Goal: Communication & Community: Participate in discussion

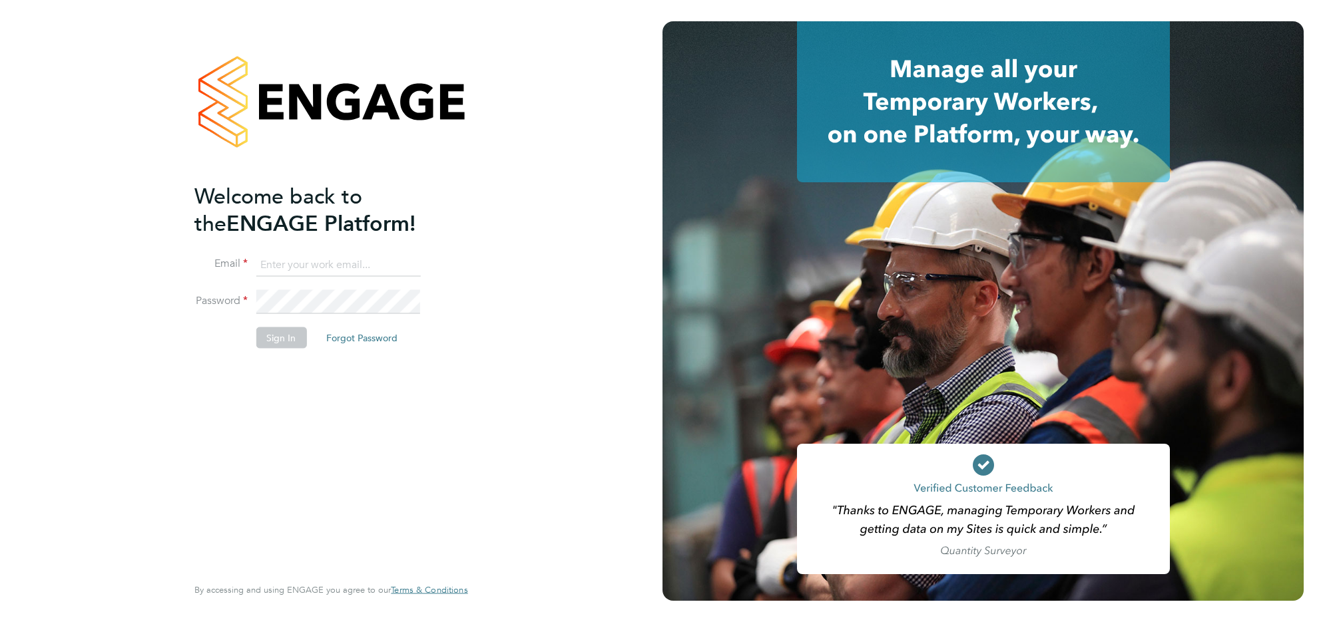
click at [273, 263] on input at bounding box center [338, 265] width 164 height 24
type input "[EMAIL_ADDRESS][DOMAIN_NAME]"
click at [317, 314] on li "Password" at bounding box center [324, 308] width 260 height 37
click at [216, 303] on li "Password" at bounding box center [324, 308] width 260 height 37
click at [278, 342] on button "Sign In" at bounding box center [281, 338] width 51 height 21
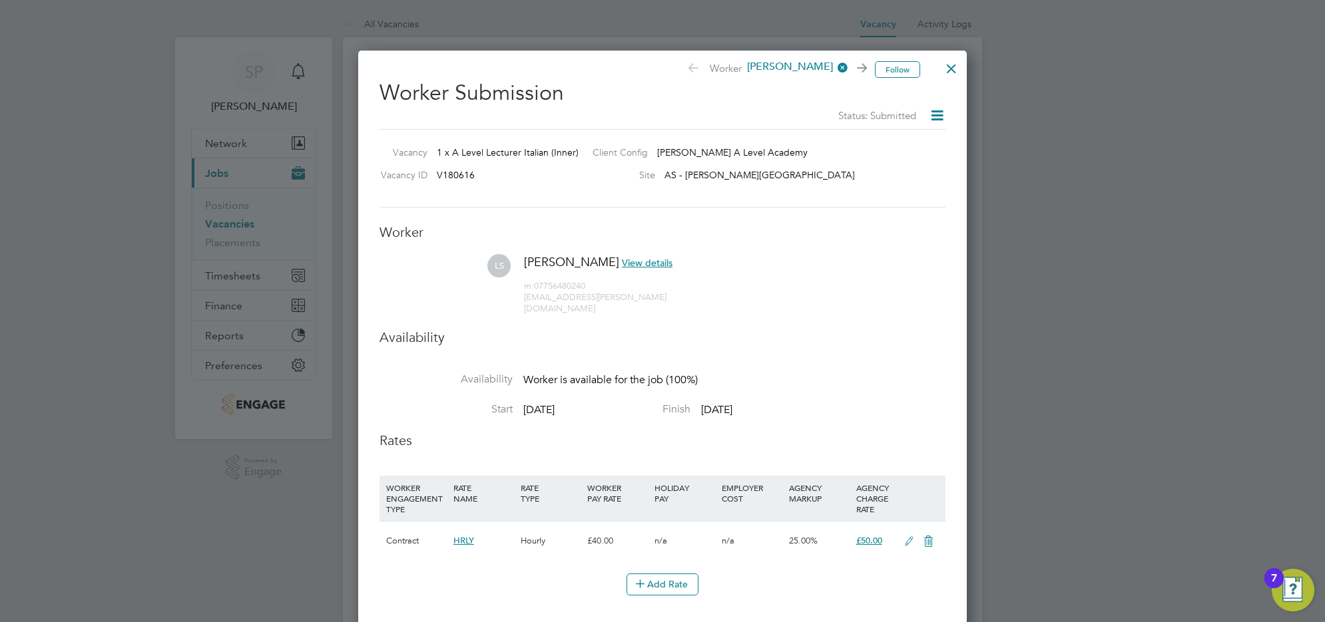
click at [950, 68] on div at bounding box center [951, 65] width 24 height 24
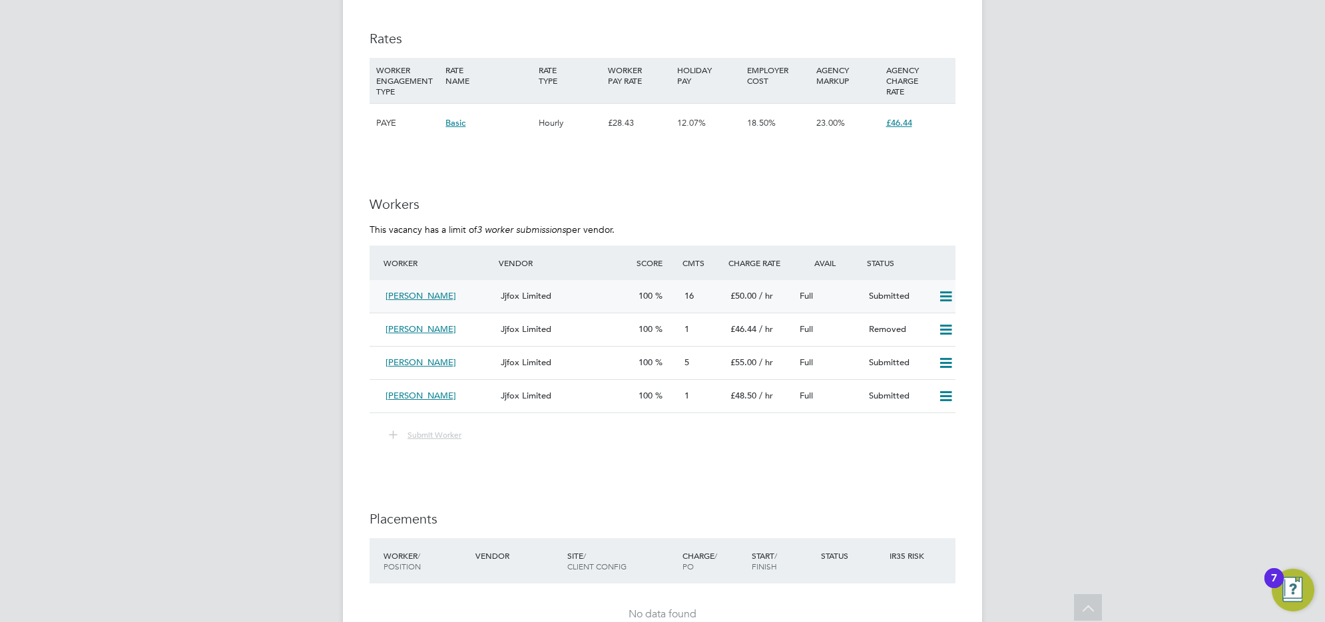
click at [470, 294] on div "[PERSON_NAME]" at bounding box center [437, 297] width 115 height 22
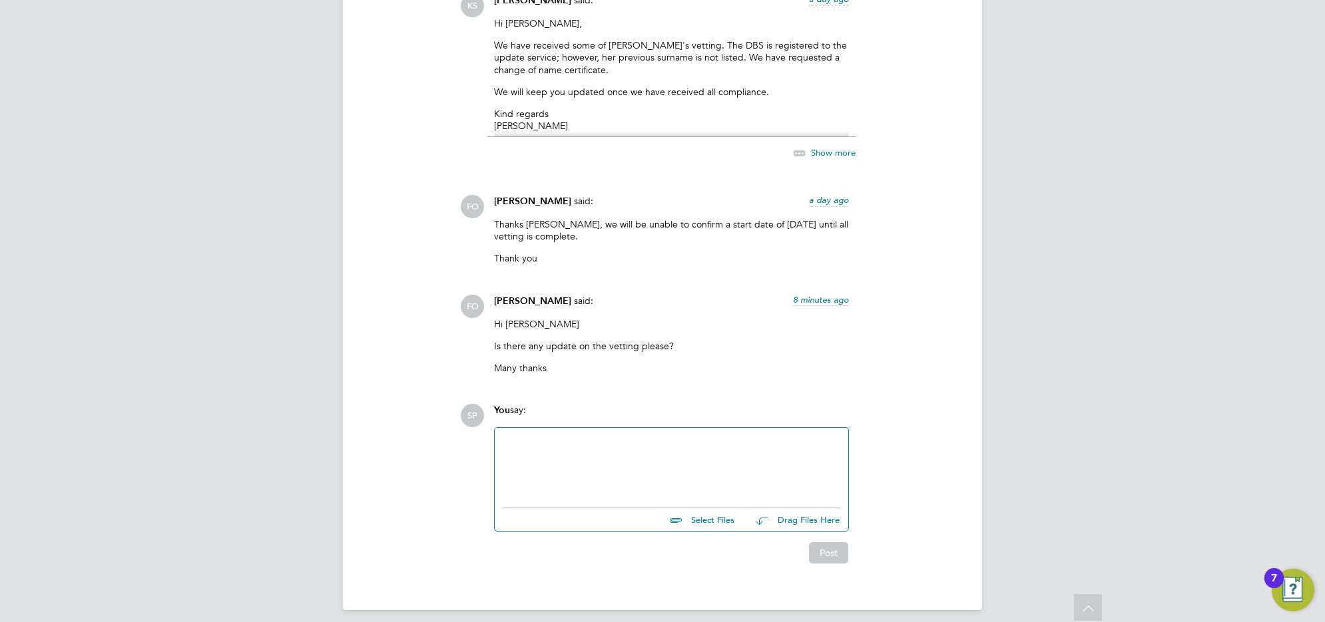
click at [555, 428] on div at bounding box center [672, 464] width 354 height 73
click at [550, 438] on div at bounding box center [672, 464] width 338 height 57
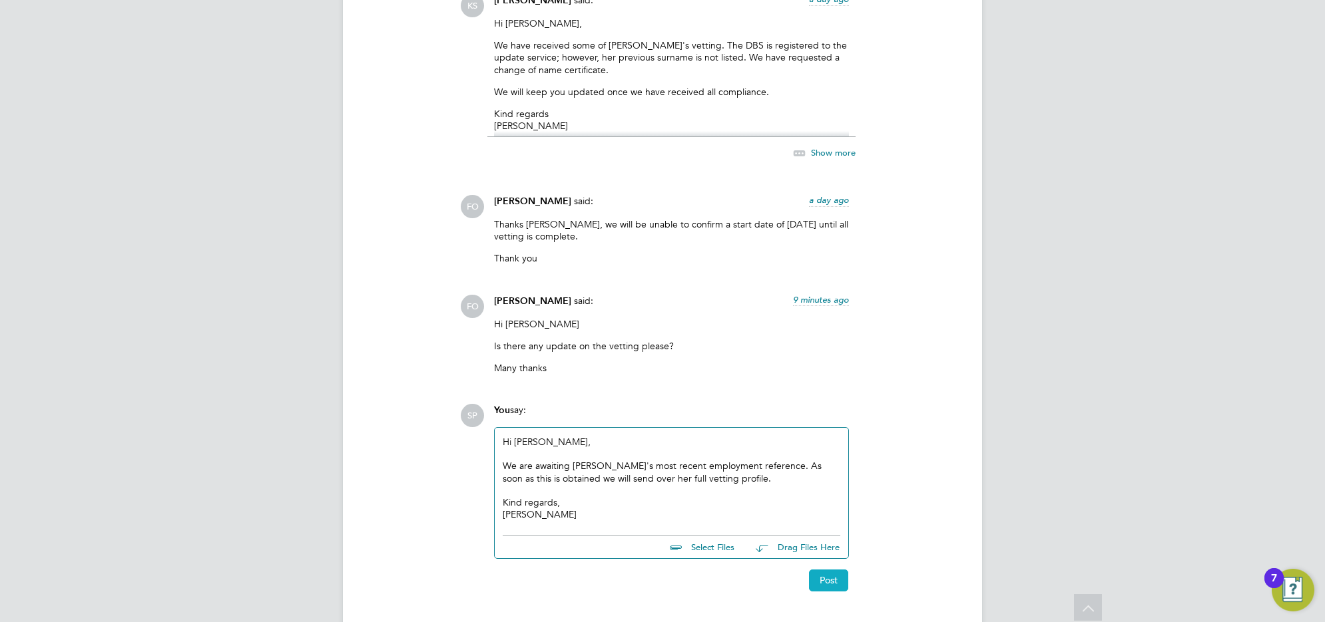
click at [830, 574] on button "Post" at bounding box center [828, 580] width 39 height 21
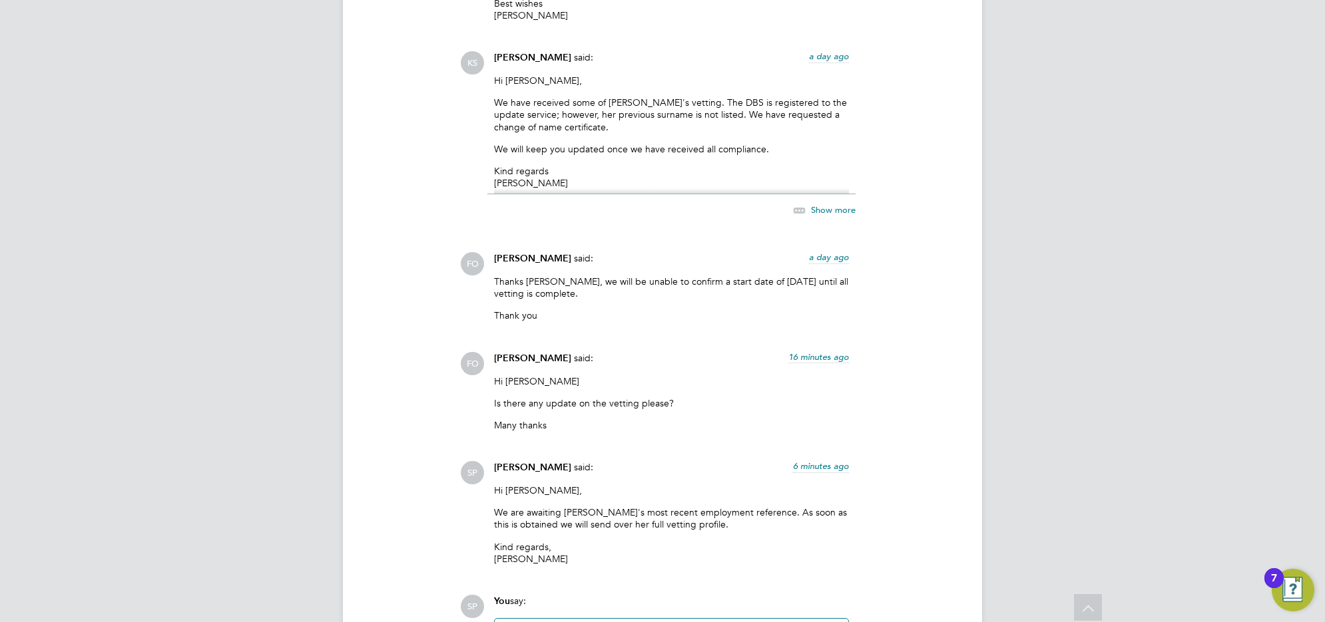
scroll to position [3104, 0]
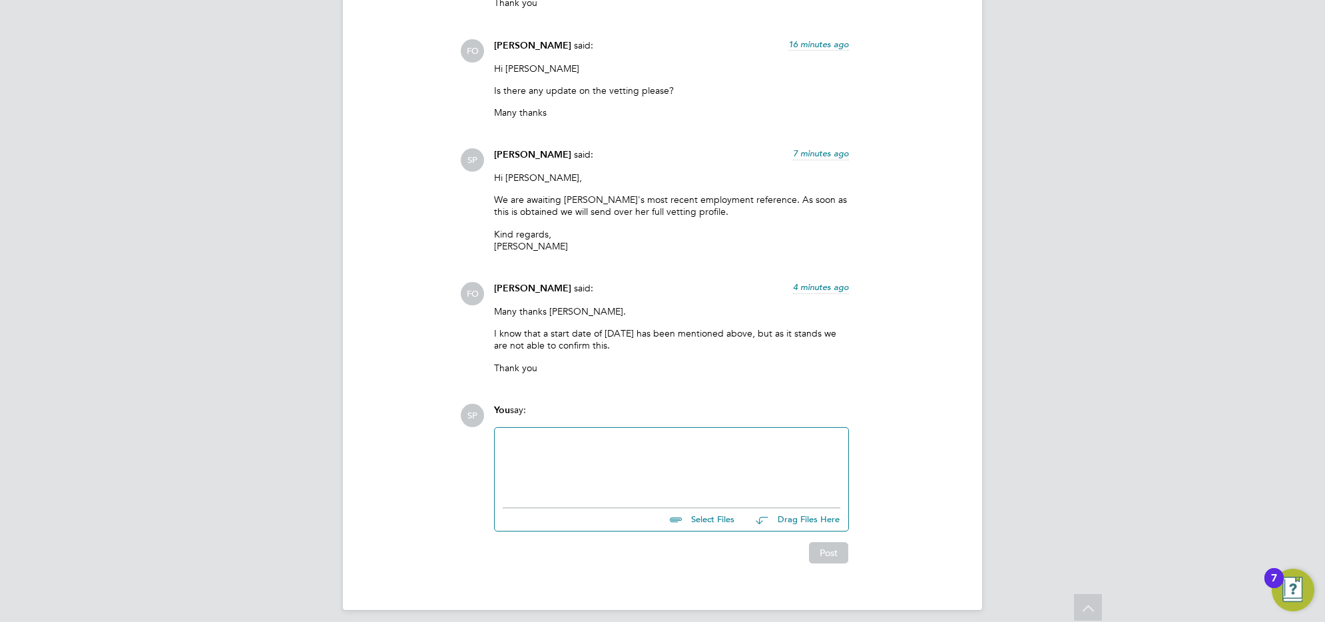
scroll to position [3059, 0]
